Goal: Information Seeking & Learning: Learn about a topic

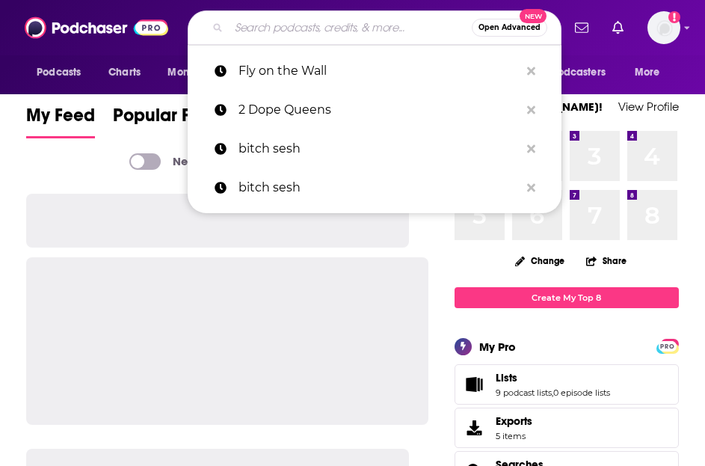
click at [272, 19] on input "Search podcasts, credits, & more..." at bounding box center [350, 28] width 243 height 24
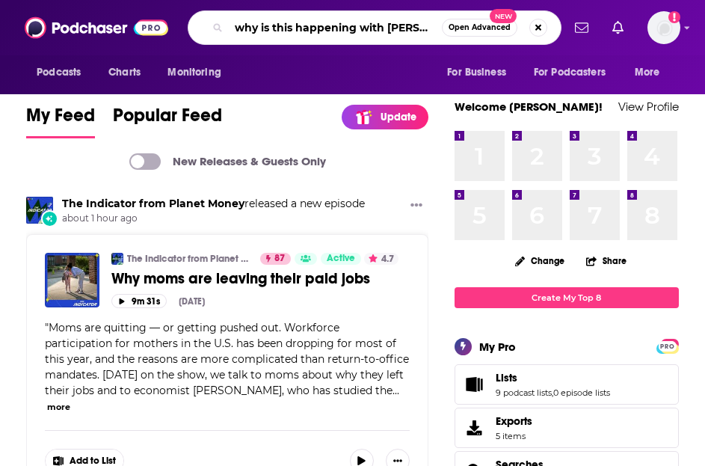
scroll to position [0, 7]
type input "why is this happening with [PERSON_NAME]"
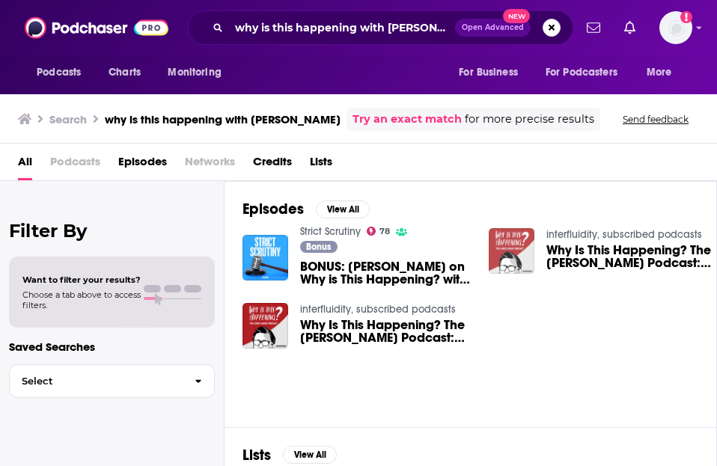
click at [524, 251] on img "Why Is This Happening? The Chris Hayes Podcast: WTH is Project 2025? with Thoma…" at bounding box center [512, 251] width 46 height 46
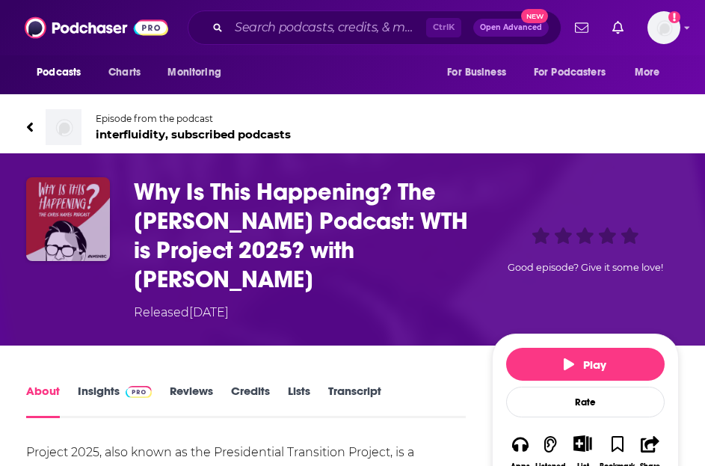
click at [76, 223] on img "Why Is This Happening? The Chris Hayes Podcast: WTH is Project 2025? with Thoma…" at bounding box center [68, 219] width 84 height 84
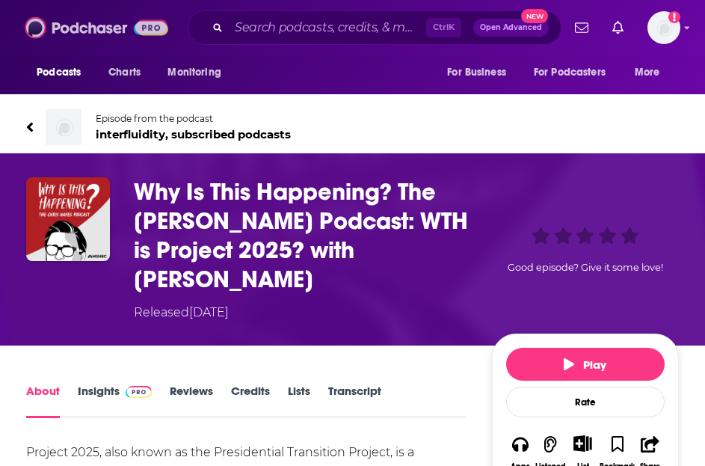
click at [105, 37] on img at bounding box center [97, 27] width 144 height 28
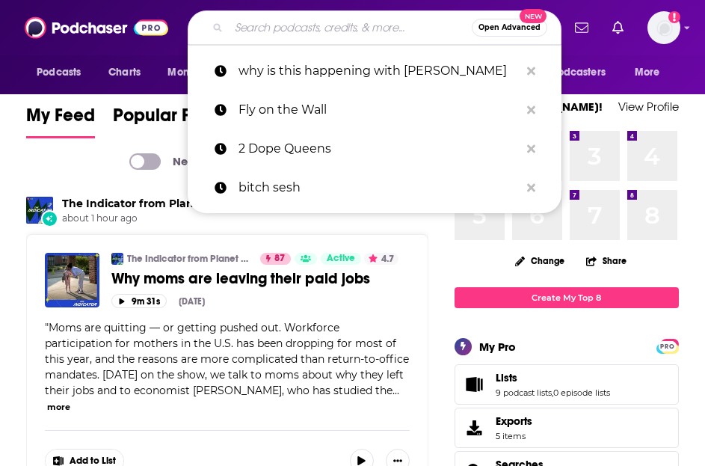
click at [310, 34] on input "Search podcasts, credits, & more..." at bounding box center [350, 28] width 243 height 24
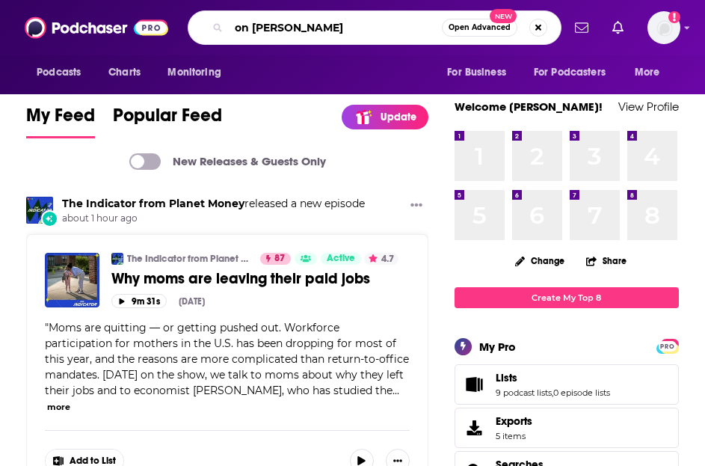
type input "on [PERSON_NAME]"
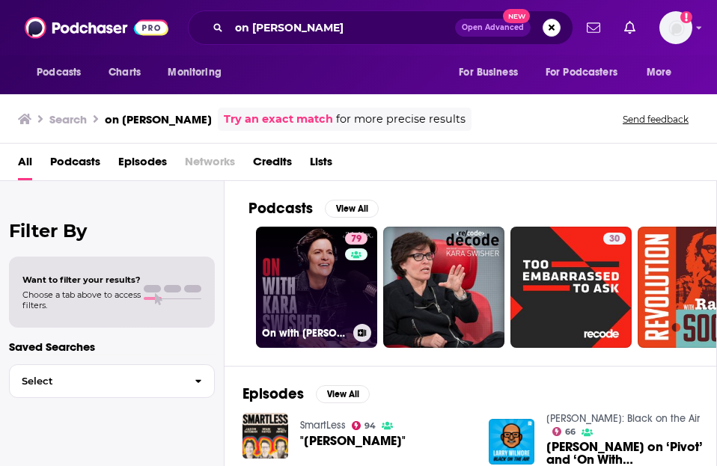
click at [343, 268] on link "79 On with [PERSON_NAME]" at bounding box center [316, 287] width 121 height 121
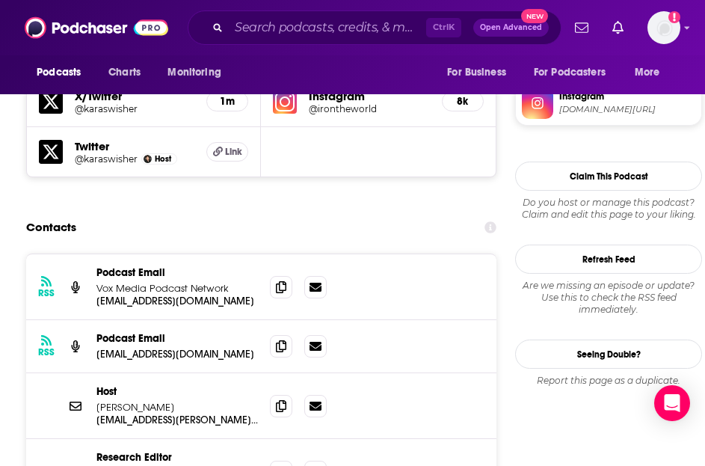
scroll to position [1347, 0]
